Goal: Navigation & Orientation: Find specific page/section

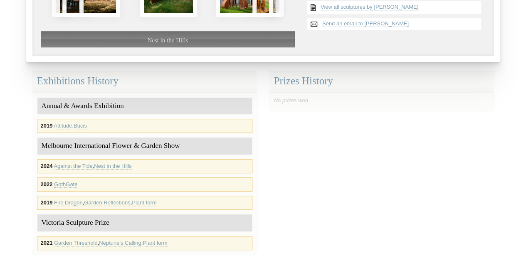
scroll to position [208, 0]
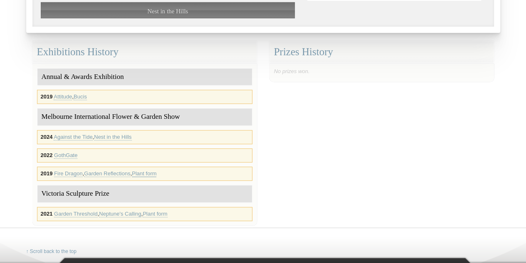
click at [145, 171] on link "Plant form" at bounding box center [144, 174] width 25 height 7
